Goal: Find specific fact: Find specific fact

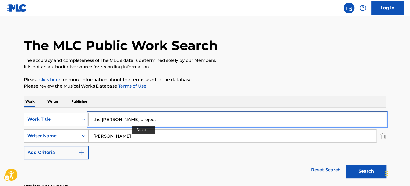
click at [134, 124] on input "the [PERSON_NAME] project" at bounding box center [237, 119] width 297 height 13
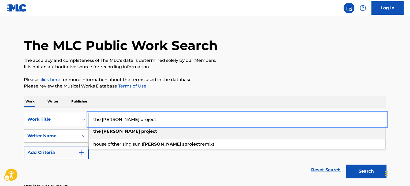
paste input "[URL][DOMAIN_NAME]"
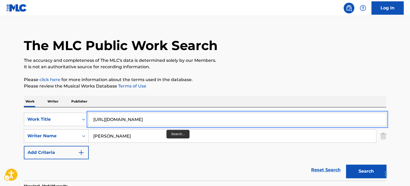
type input "the [PERSON_NAME] project"
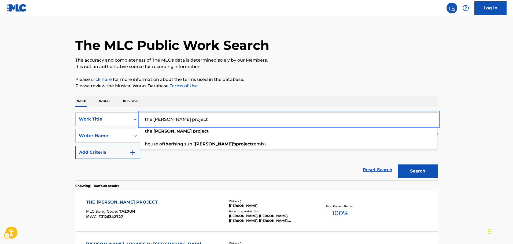
scroll to position [0, 0]
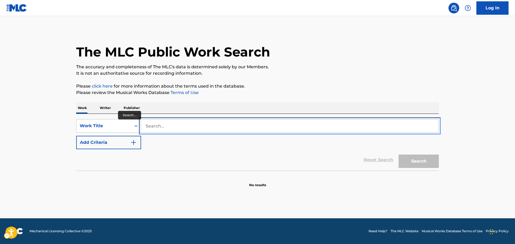
click at [235, 132] on input "Search..." at bounding box center [289, 126] width 297 height 13
paste input "Battle In The Mutara Nebula"
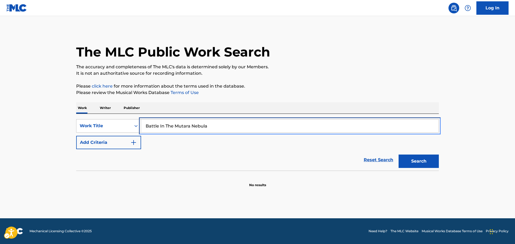
type input "Battle In The Mutara Nebula"
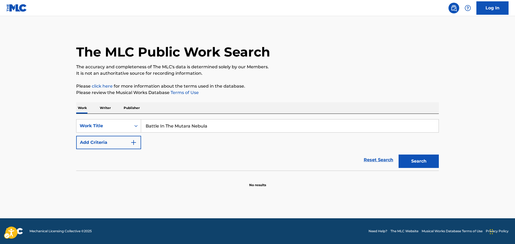
drag, startPoint x: 95, startPoint y: 151, endPoint x: 101, endPoint y: 146, distance: 7.7
click at [95, 151] on div "Reset Search Search" at bounding box center [257, 159] width 363 height 21
click at [104, 145] on button "Add Criteria" at bounding box center [108, 142] width 65 height 13
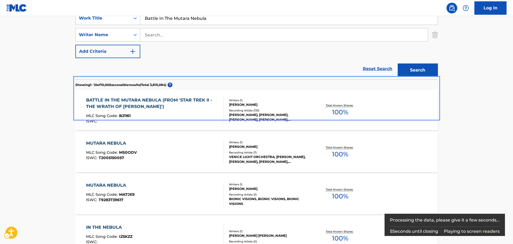
scroll to position [114, 0]
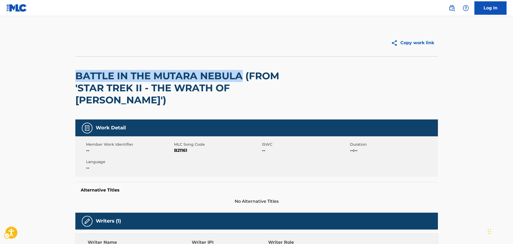
drag, startPoint x: 74, startPoint y: 72, endPoint x: 273, endPoint y: 73, distance: 198.5
copy h2 "BATTLE IN THE MUTARA NEBULA"
